Goal: Navigation & Orientation: Find specific page/section

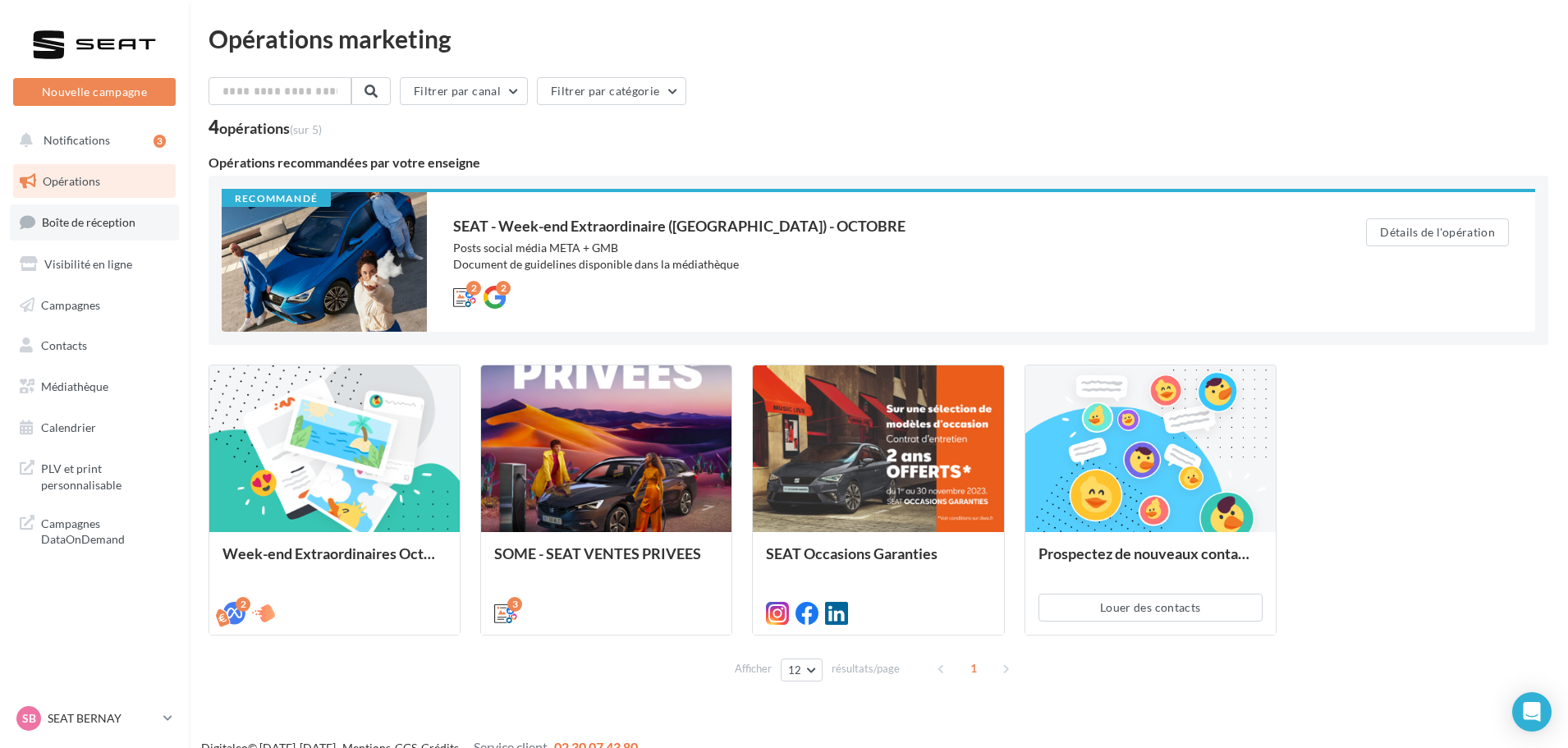
click at [100, 229] on span "Boîte de réception" at bounding box center [88, 222] width 93 height 14
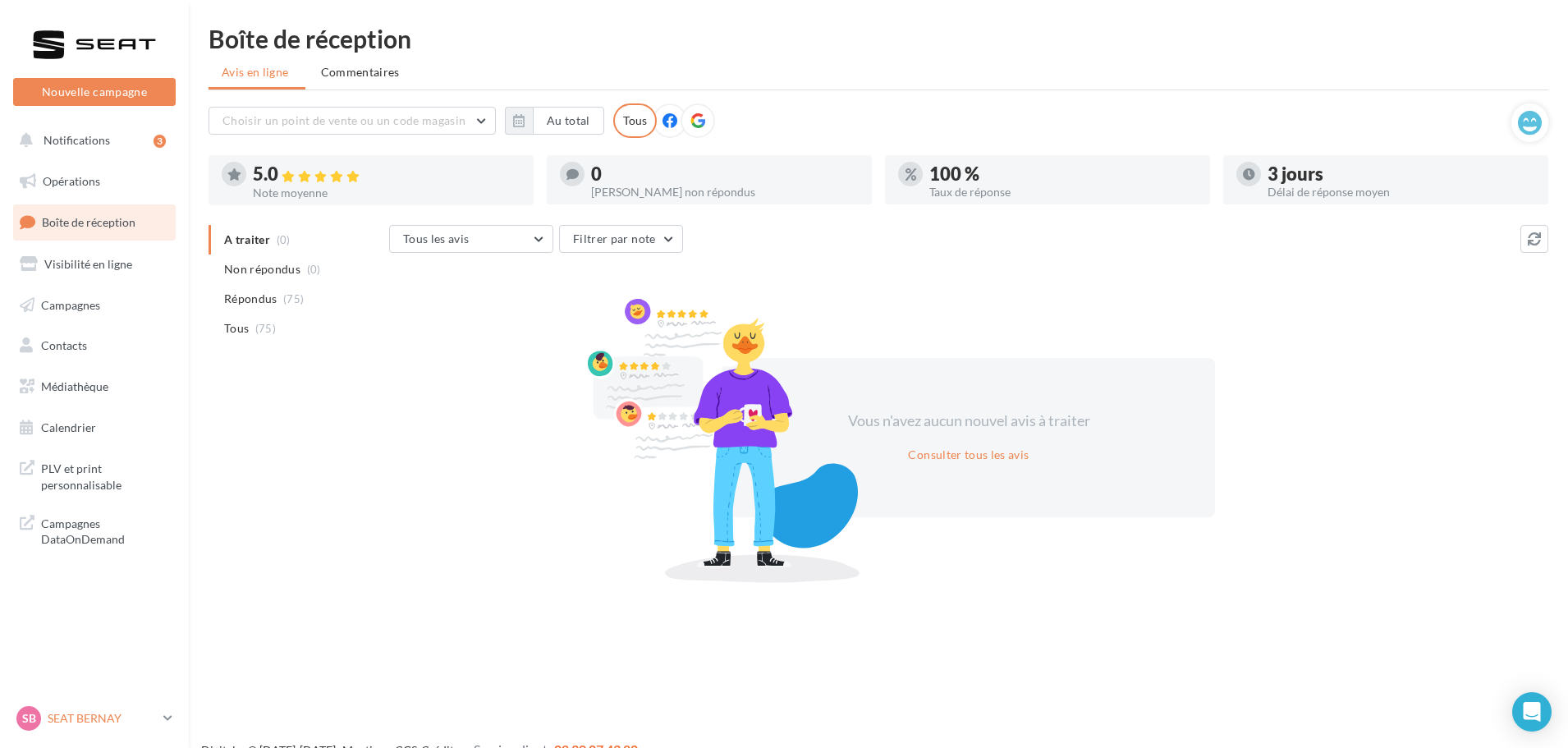
click at [127, 722] on p "SEAT BERNAY" at bounding box center [102, 718] width 109 height 16
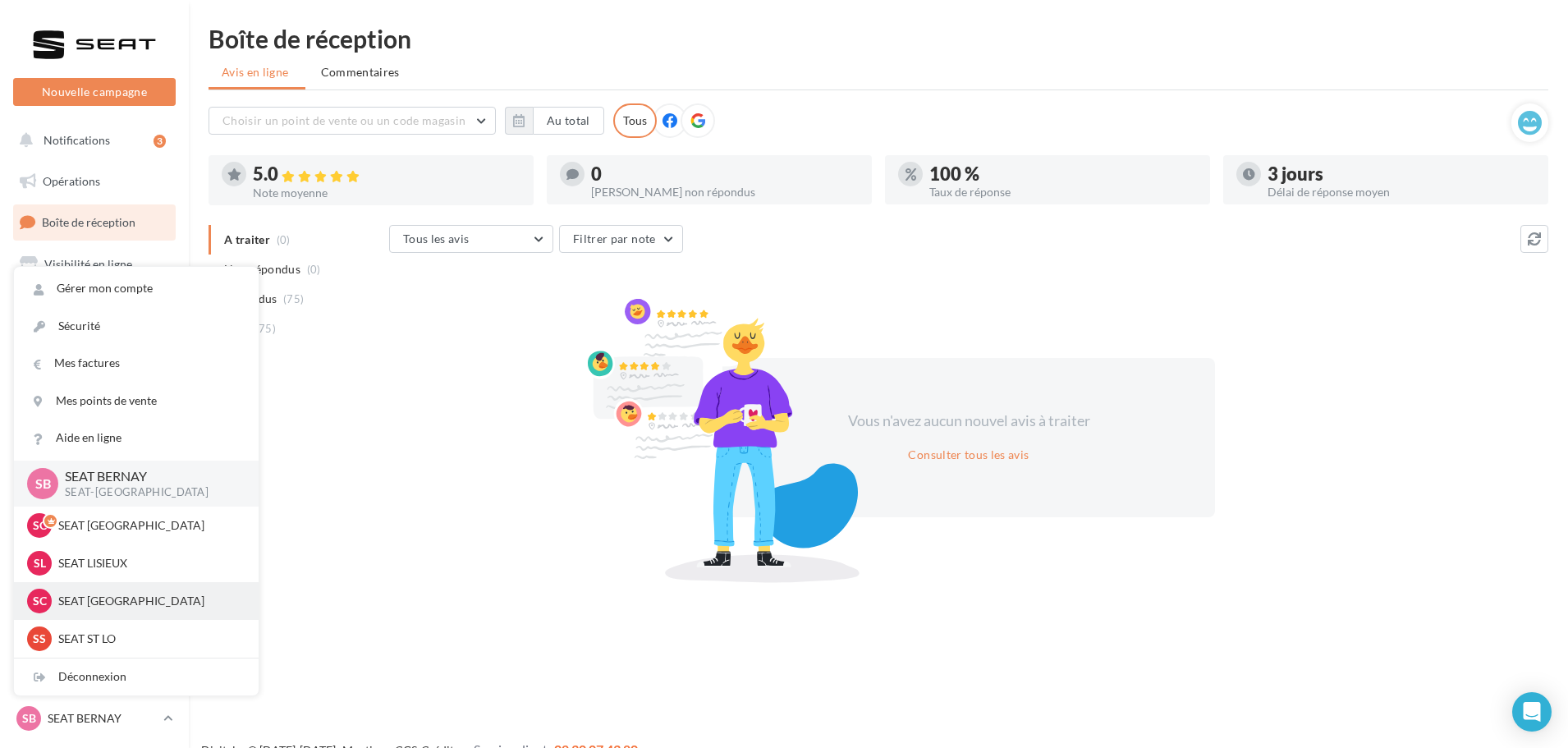
click at [86, 588] on div "SC SEAT [GEOGRAPHIC_DATA] SEAT-[GEOGRAPHIC_DATA]" at bounding box center [136, 601] width 245 height 38
click at [87, 602] on p "SEAT [GEOGRAPHIC_DATA]" at bounding box center [148, 601] width 181 height 16
